Goal: Task Accomplishment & Management: Use online tool/utility

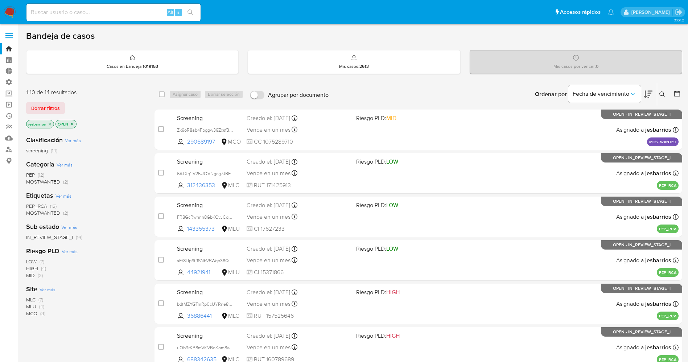
click at [49, 109] on span "Borrar filtros" at bounding box center [45, 108] width 29 height 10
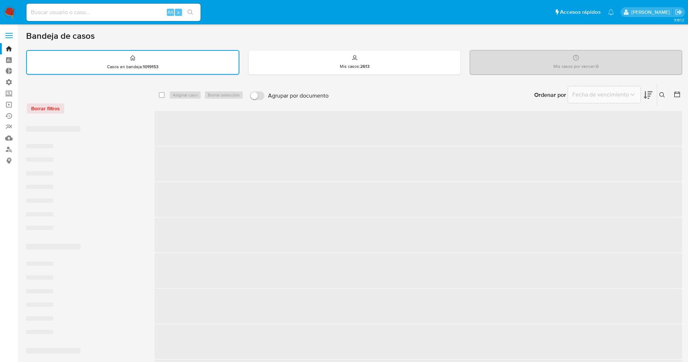
click at [7, 33] on span at bounding box center [8, 33] width 7 height 1
click at [0, 0] on input "checkbox" at bounding box center [0, 0] width 0 height 0
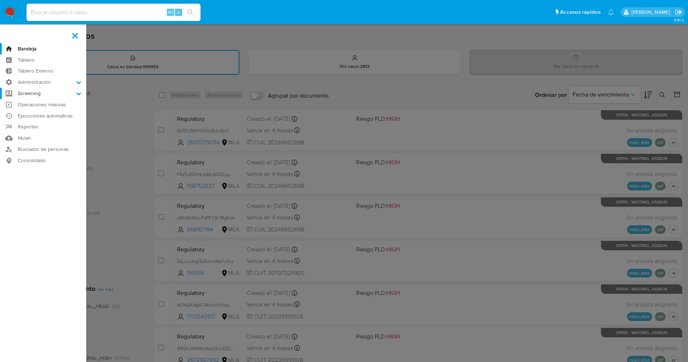
click at [56, 94] on label "Screening" at bounding box center [43, 93] width 86 height 11
click at [0, 0] on input "Screening" at bounding box center [0, 0] width 0 height 0
click at [57, 112] on link "Screening por Frecuencia" at bounding box center [43, 112] width 86 height 9
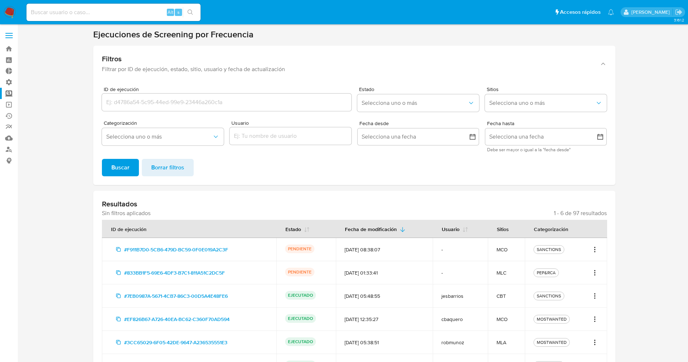
click at [594, 247] on icon "Acciones" at bounding box center [594, 249] width 7 height 9
click at [578, 281] on link "Ver registros" at bounding box center [571, 282] width 54 height 17
click at [595, 247] on icon "Acciones" at bounding box center [595, 247] width 1 height 1
click at [578, 259] on button "Ver detalles" at bounding box center [571, 265] width 54 height 17
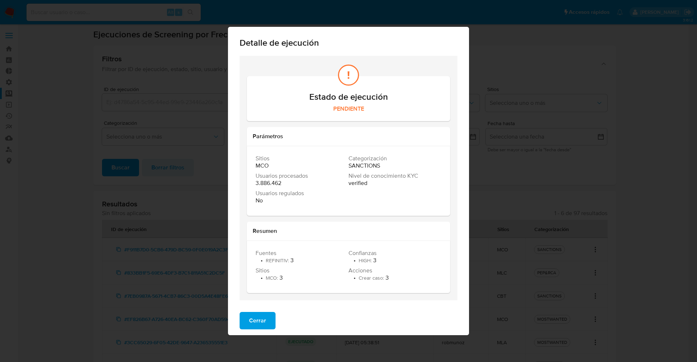
click at [263, 322] on span "Cerrar" at bounding box center [257, 321] width 17 height 16
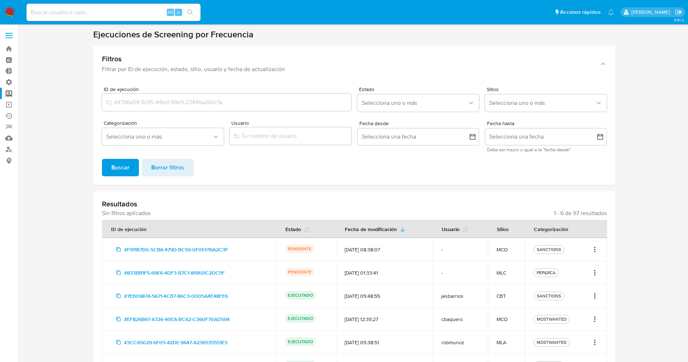
click at [598, 251] on icon "Acciones" at bounding box center [594, 249] width 7 height 9
click at [579, 278] on link "Ver registros" at bounding box center [571, 282] width 54 height 17
click at [594, 249] on icon "Acciones" at bounding box center [594, 249] width 7 height 9
click at [573, 262] on button "Ver detalles" at bounding box center [571, 265] width 54 height 17
